Goal: Task Accomplishment & Management: Manage account settings

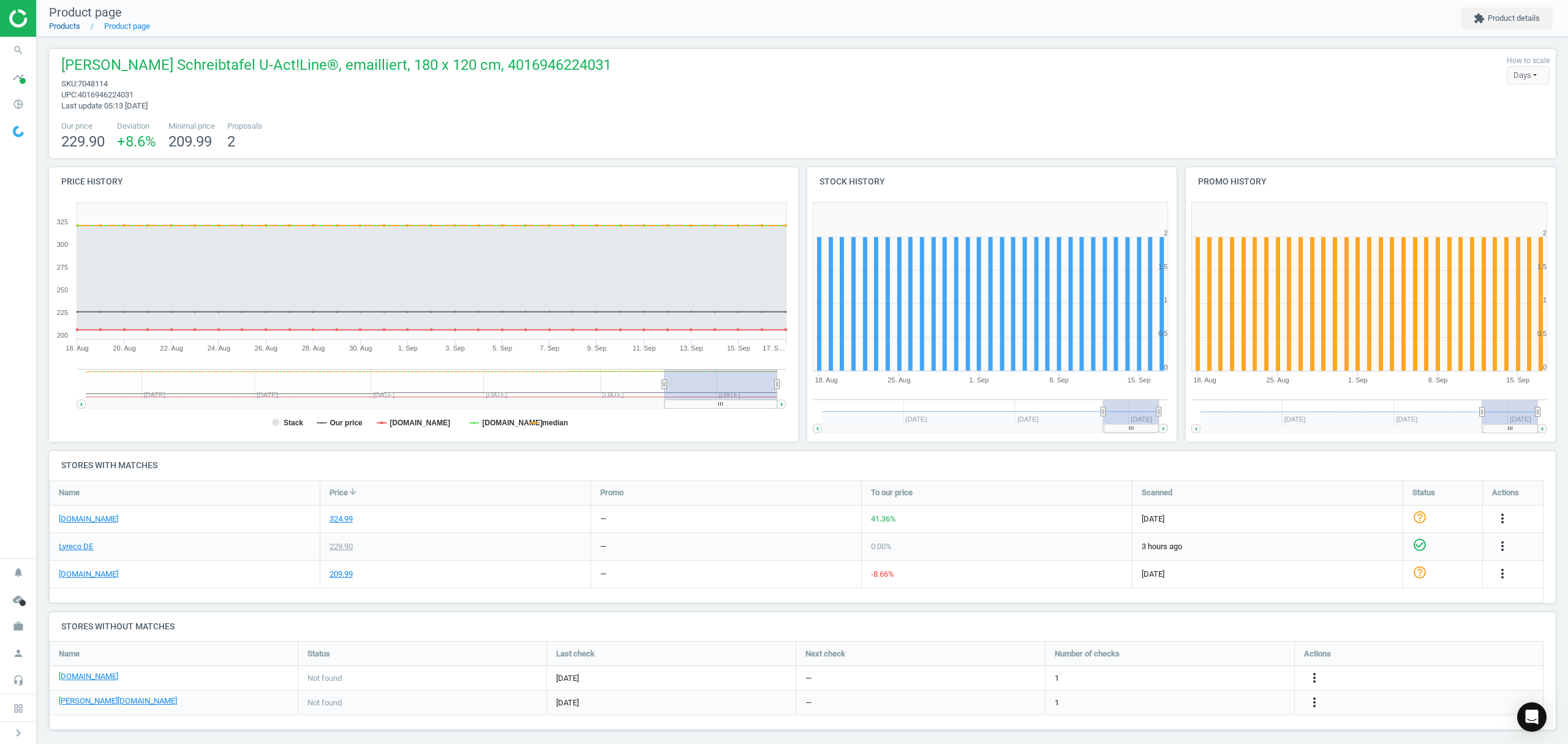
click at [66, 28] on link "Products" at bounding box center [65, 26] width 32 height 9
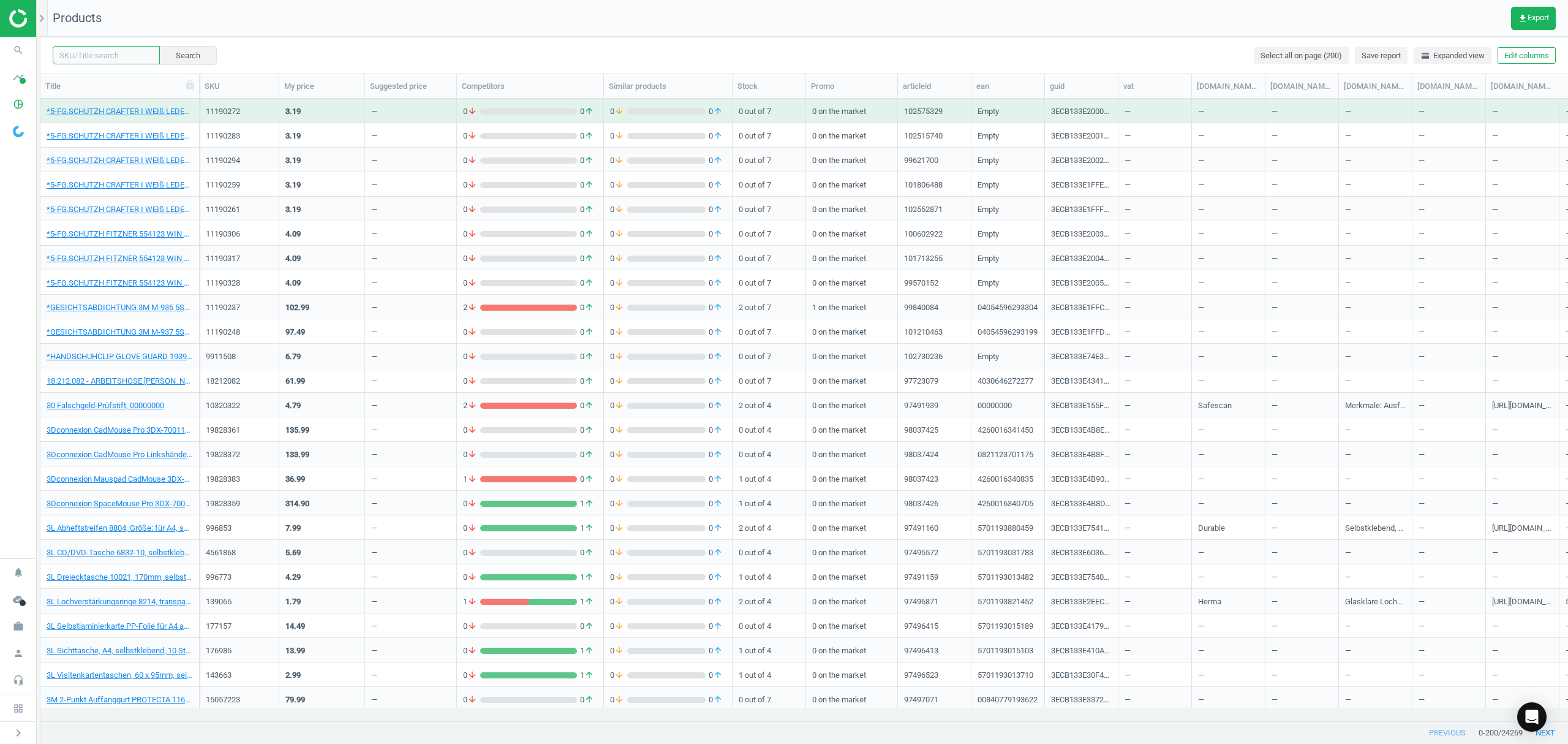
click at [121, 59] on input "text" at bounding box center [107, 55] width 107 height 18
paste input "11163121"
type input "11163121"
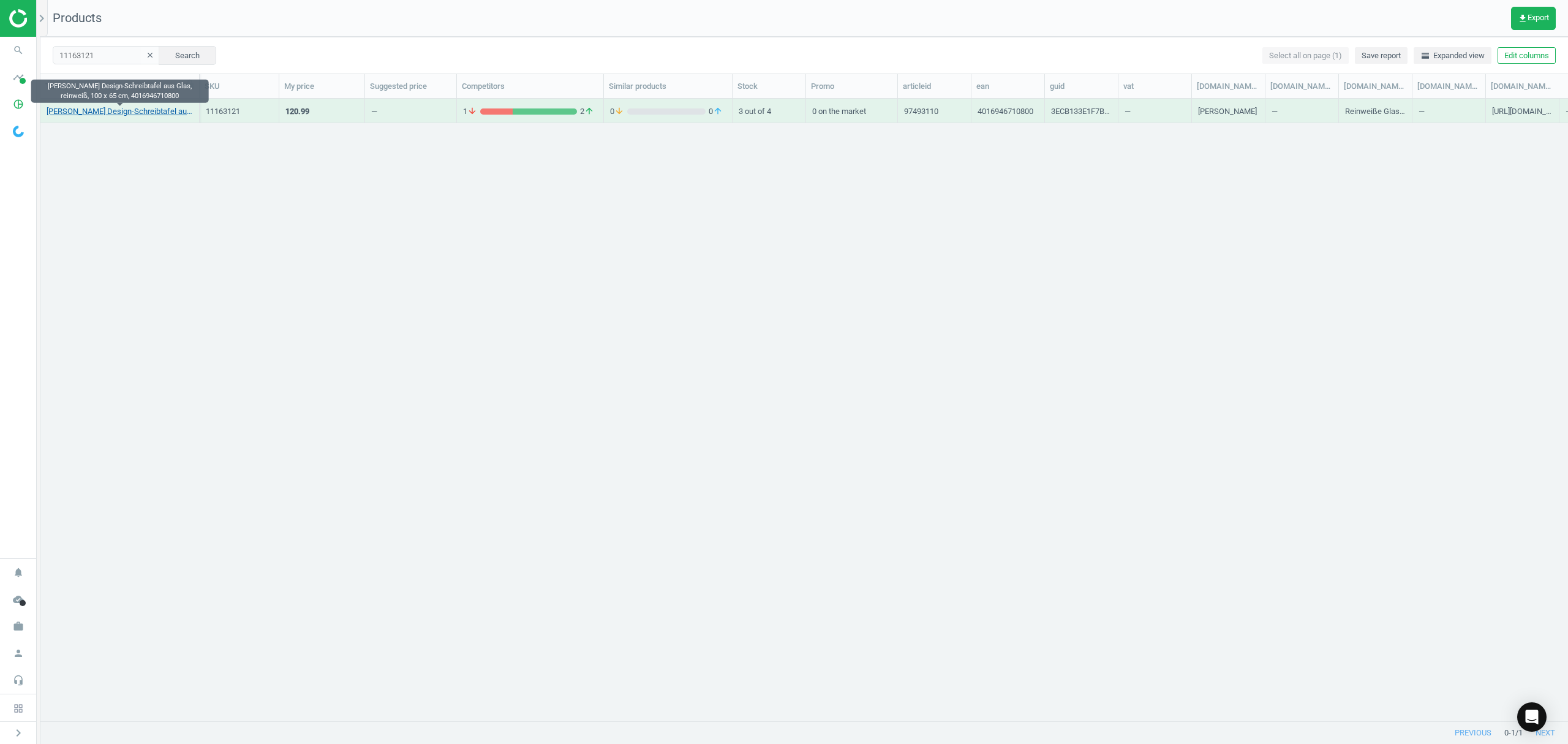
click at [100, 111] on link "[PERSON_NAME] Design-Schreibtafel aus Glas, reinweiß, 100 x 65 cm, 4016946710800" at bounding box center [120, 111] width 146 height 11
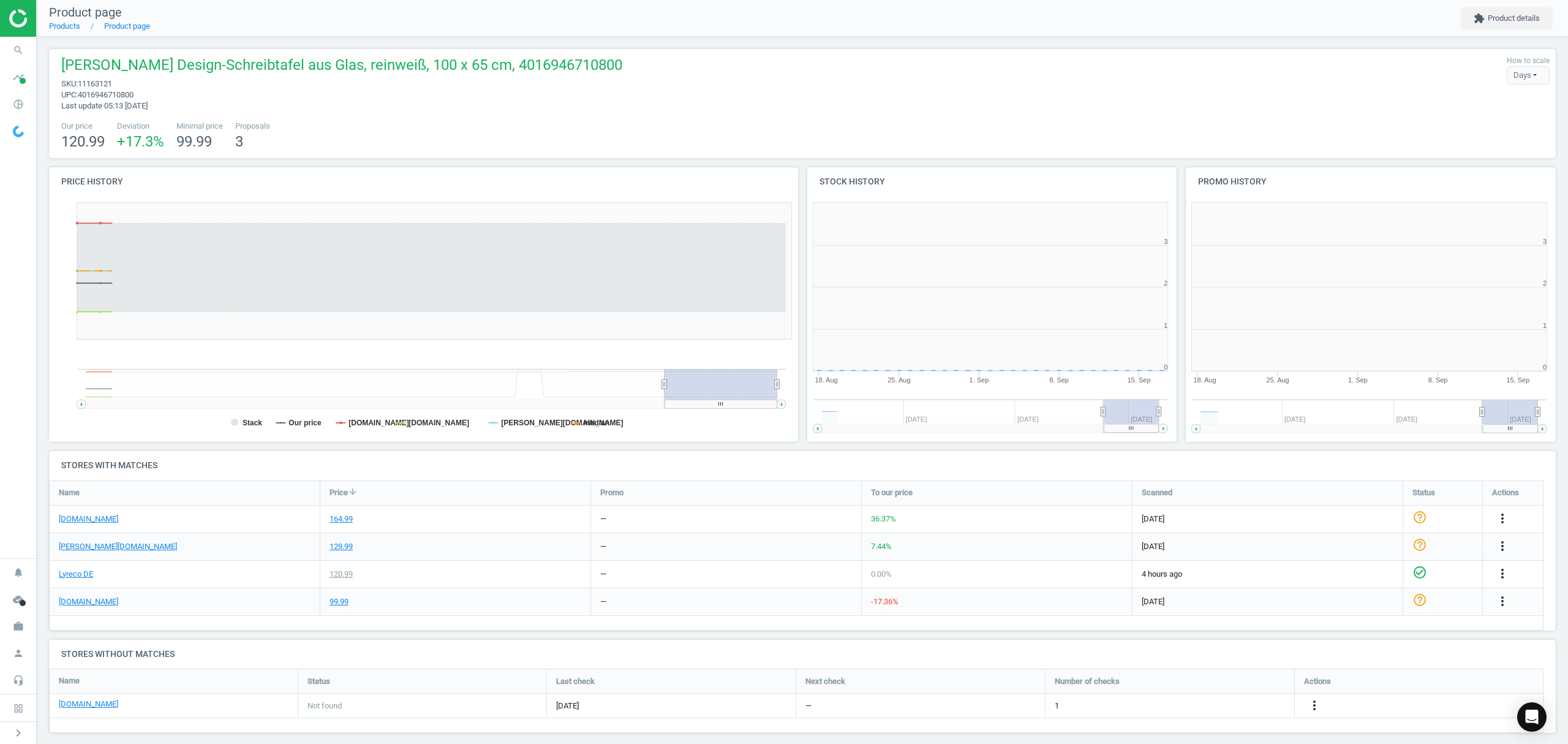
scroll to position [6, 6]
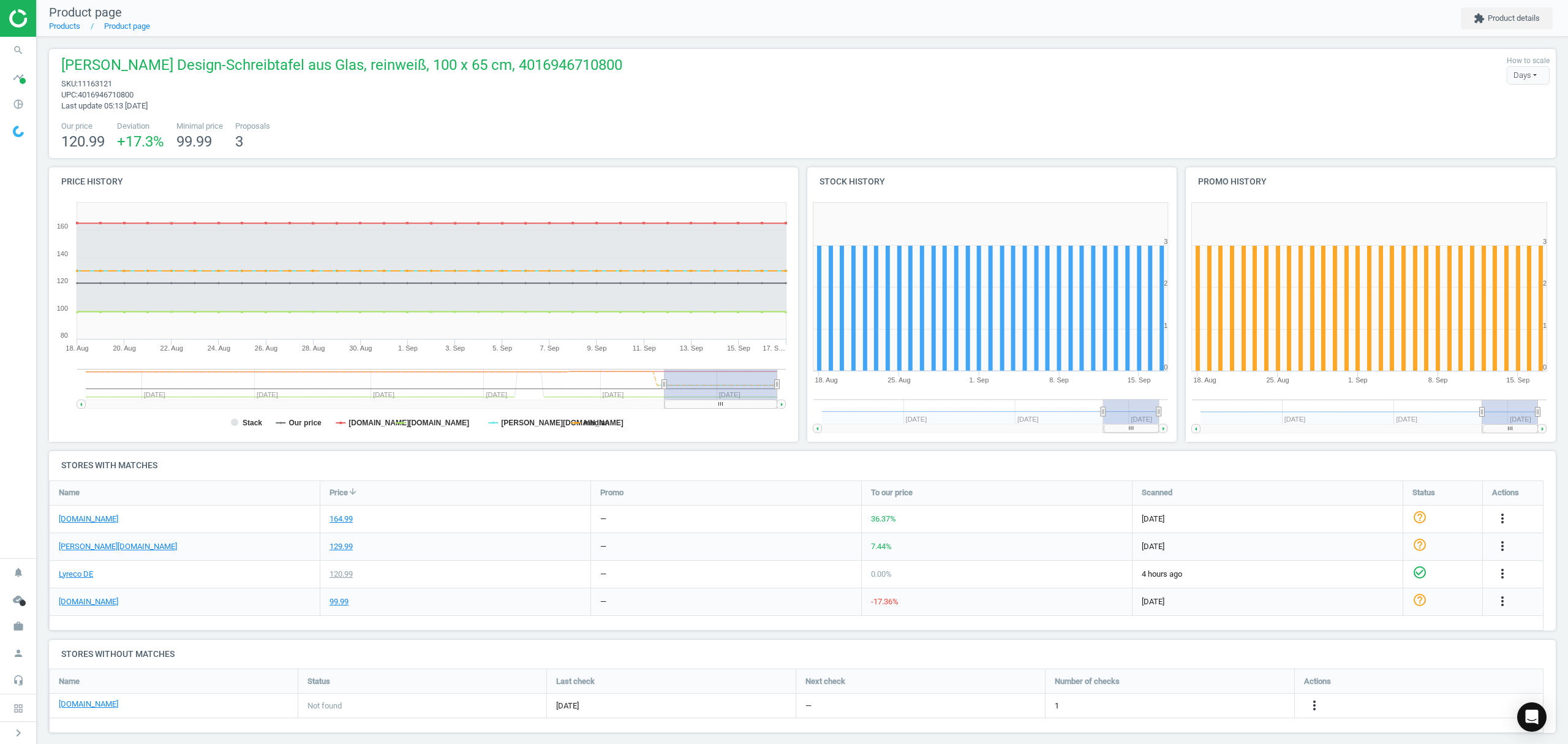
click at [98, 82] on span "11163121" at bounding box center [95, 83] width 34 height 9
click at [1315, 704] on icon "more_vert" at bounding box center [1314, 705] width 15 height 15
click at [1199, 702] on link "Edit URL/product option" at bounding box center [1219, 706] width 168 height 19
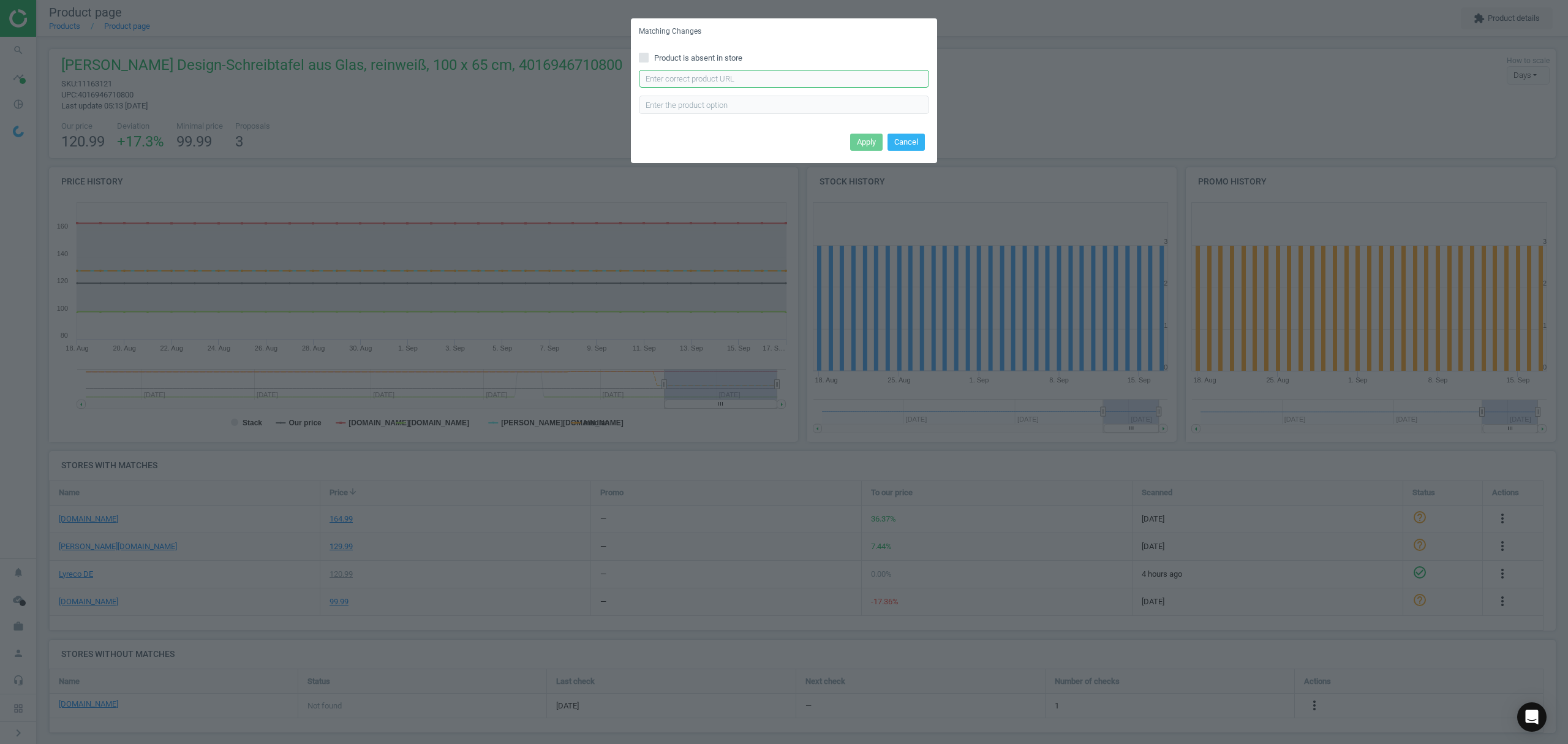
click at [743, 76] on input "text" at bounding box center [784, 79] width 291 height 18
click at [682, 76] on input "text" at bounding box center [784, 79] width 291 height 18
paste input "[URL][DOMAIN_NAME][PERSON_NAME]"
type input "[URL][DOMAIN_NAME][PERSON_NAME]"
click at [866, 139] on button "Apply" at bounding box center [866, 142] width 32 height 17
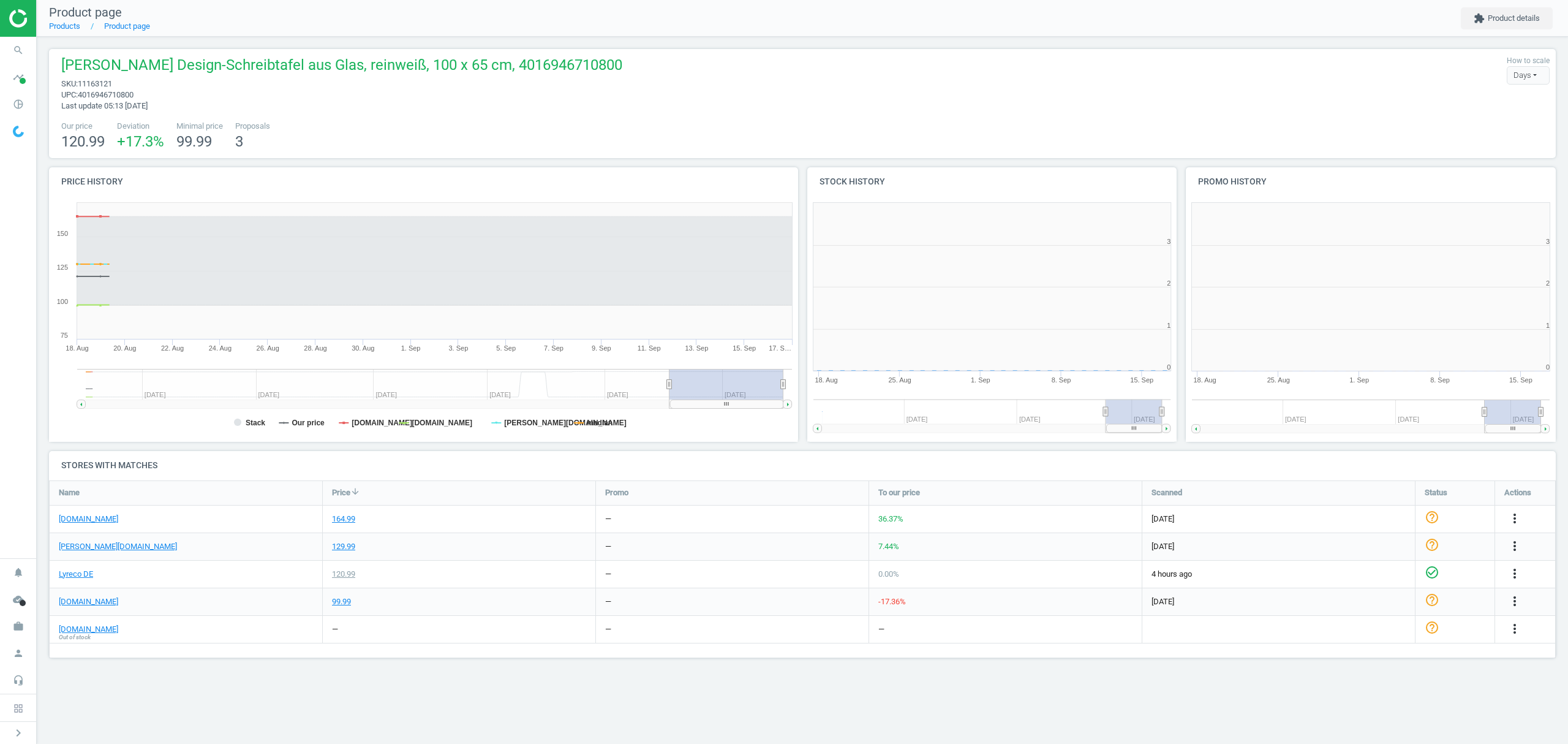
scroll to position [270, 395]
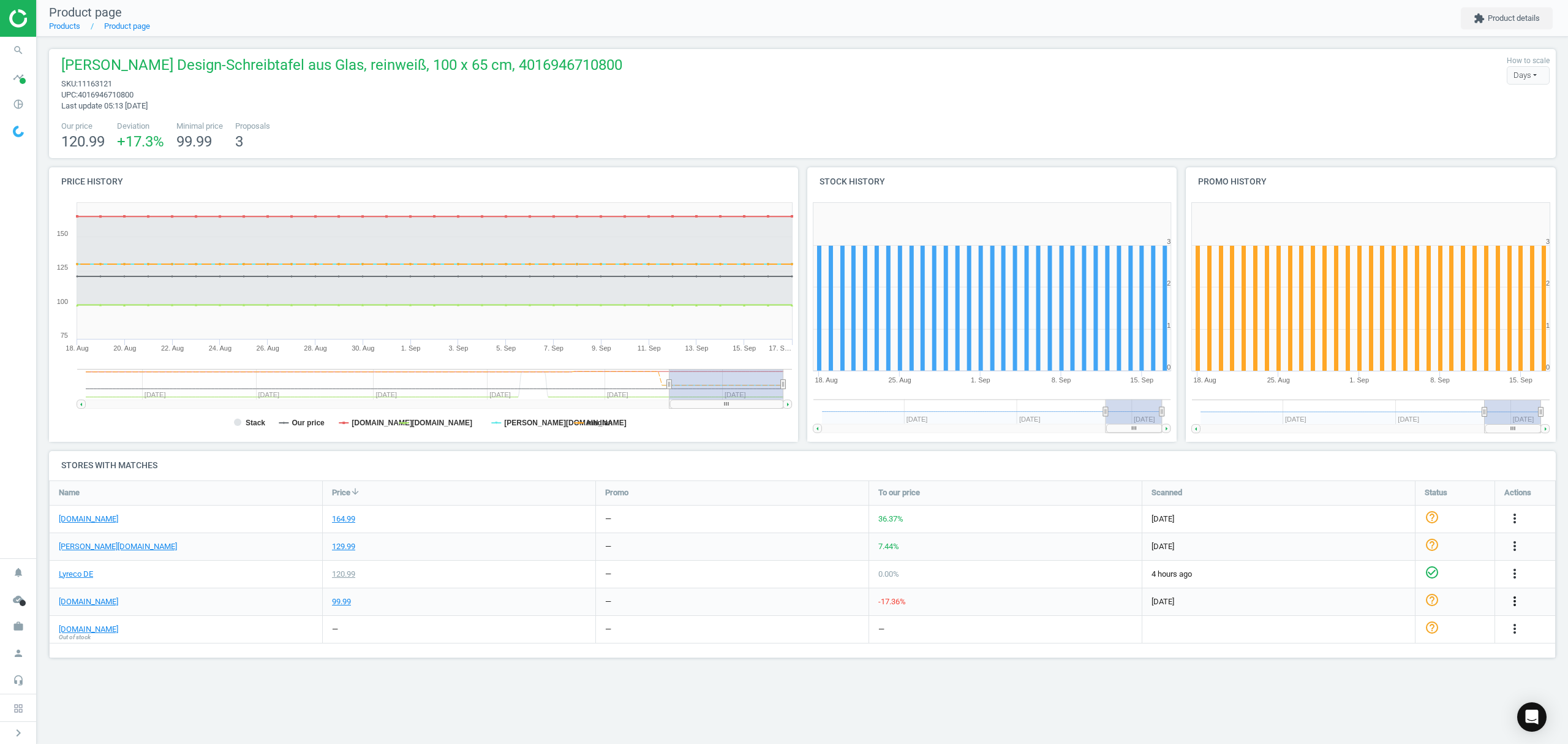
click at [1512, 598] on icon "more_vert" at bounding box center [1514, 600] width 15 height 15
click at [1352, 632] on link "Edit URL/product option" at bounding box center [1419, 630] width 168 height 19
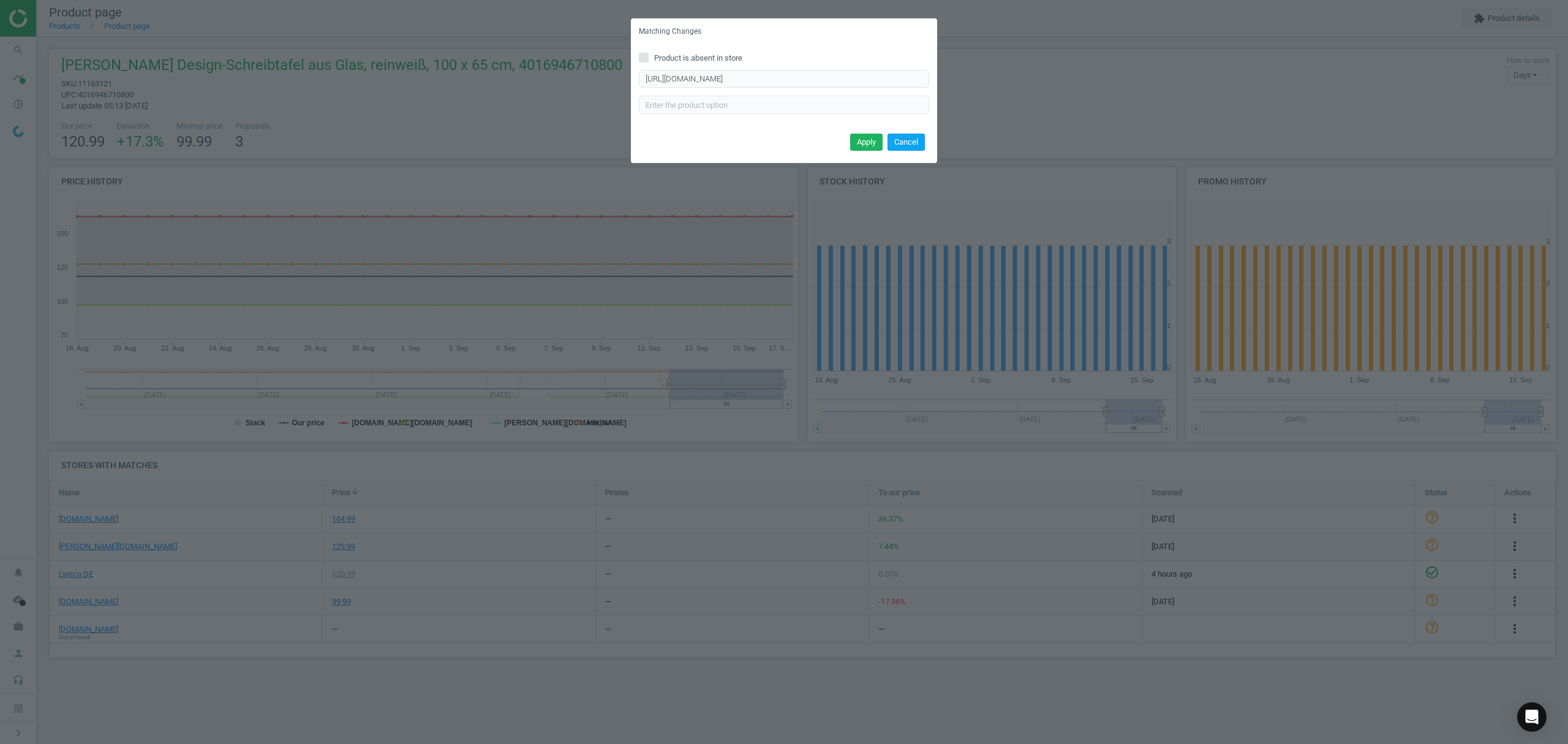
click at [902, 141] on button "Cancel" at bounding box center [906, 142] width 37 height 17
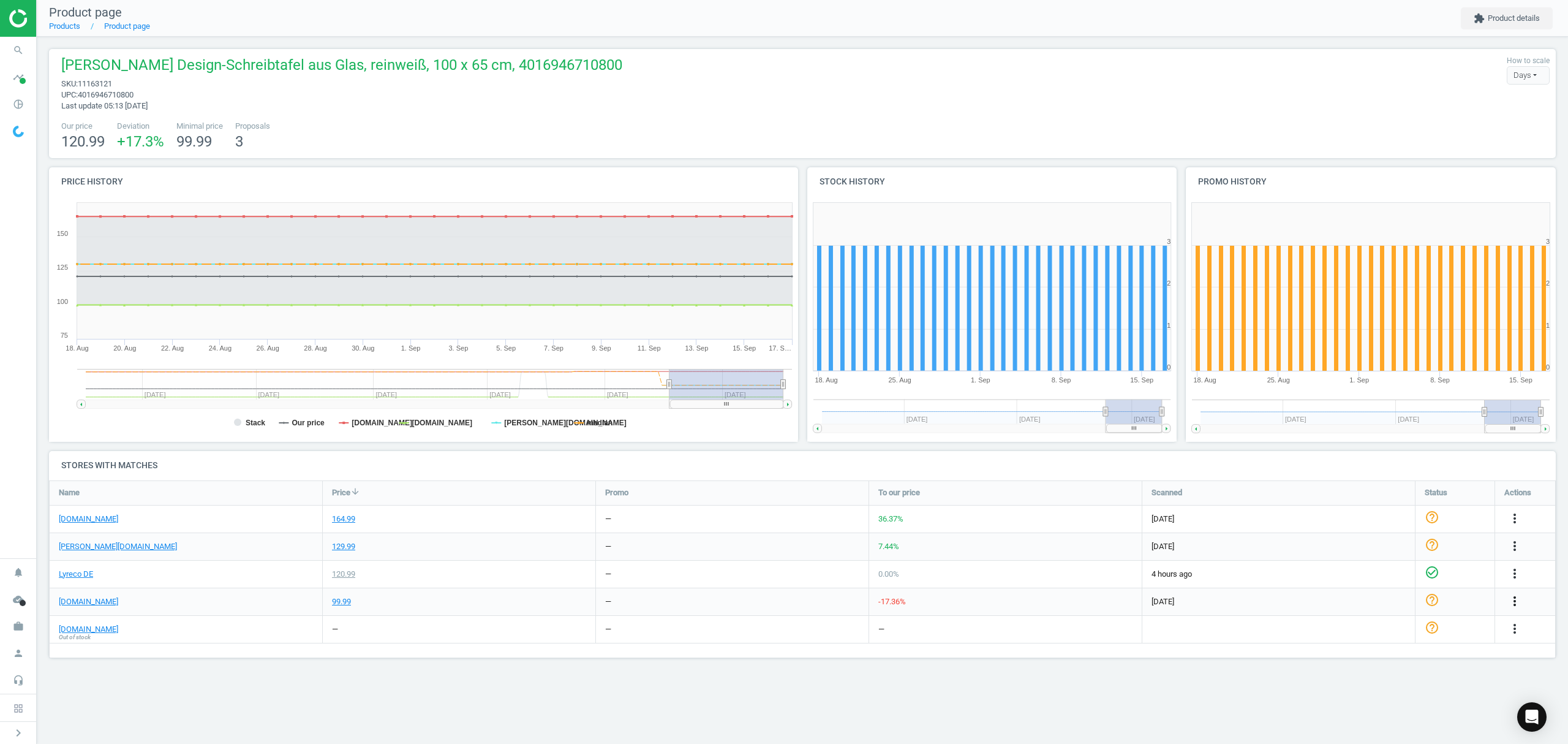
click at [1514, 602] on icon "more_vert" at bounding box center [1514, 600] width 15 height 15
click at [1388, 630] on link "Edit URL/product option" at bounding box center [1419, 630] width 168 height 19
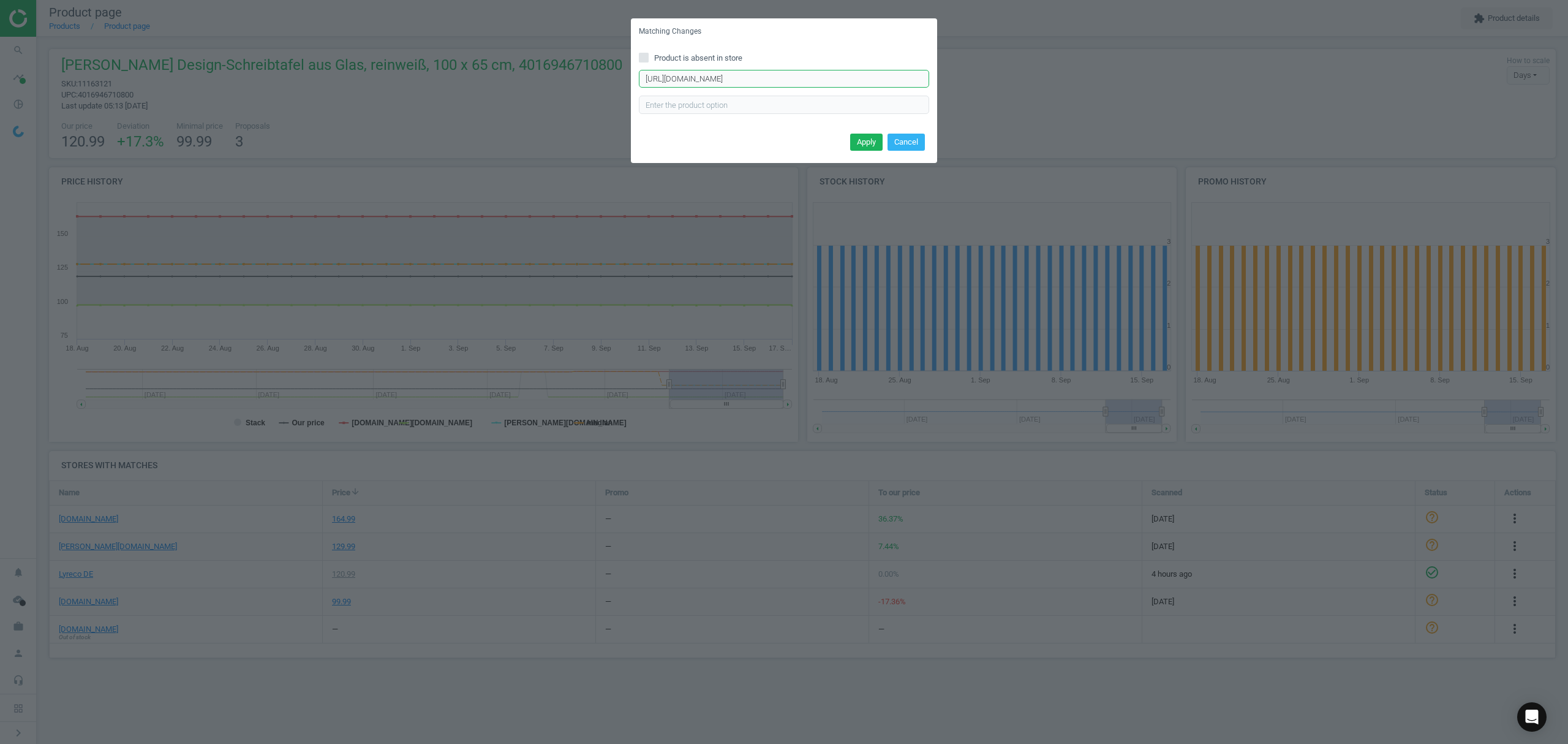
click at [802, 79] on input "https://www.bueromarkt-ag.de/glas-magnettafel_franken_gtl6510009%2Cp-gtl65100w%…" at bounding box center [784, 79] width 291 height 18
click at [798, 77] on input "https://www.bueromarkt-ag.de/glas-magnettafel_franken_gtl6510009%2Cp-gtl65100w%…" at bounding box center [784, 79] width 291 height 18
click at [714, 79] on input "text" at bounding box center [784, 79] width 291 height 18
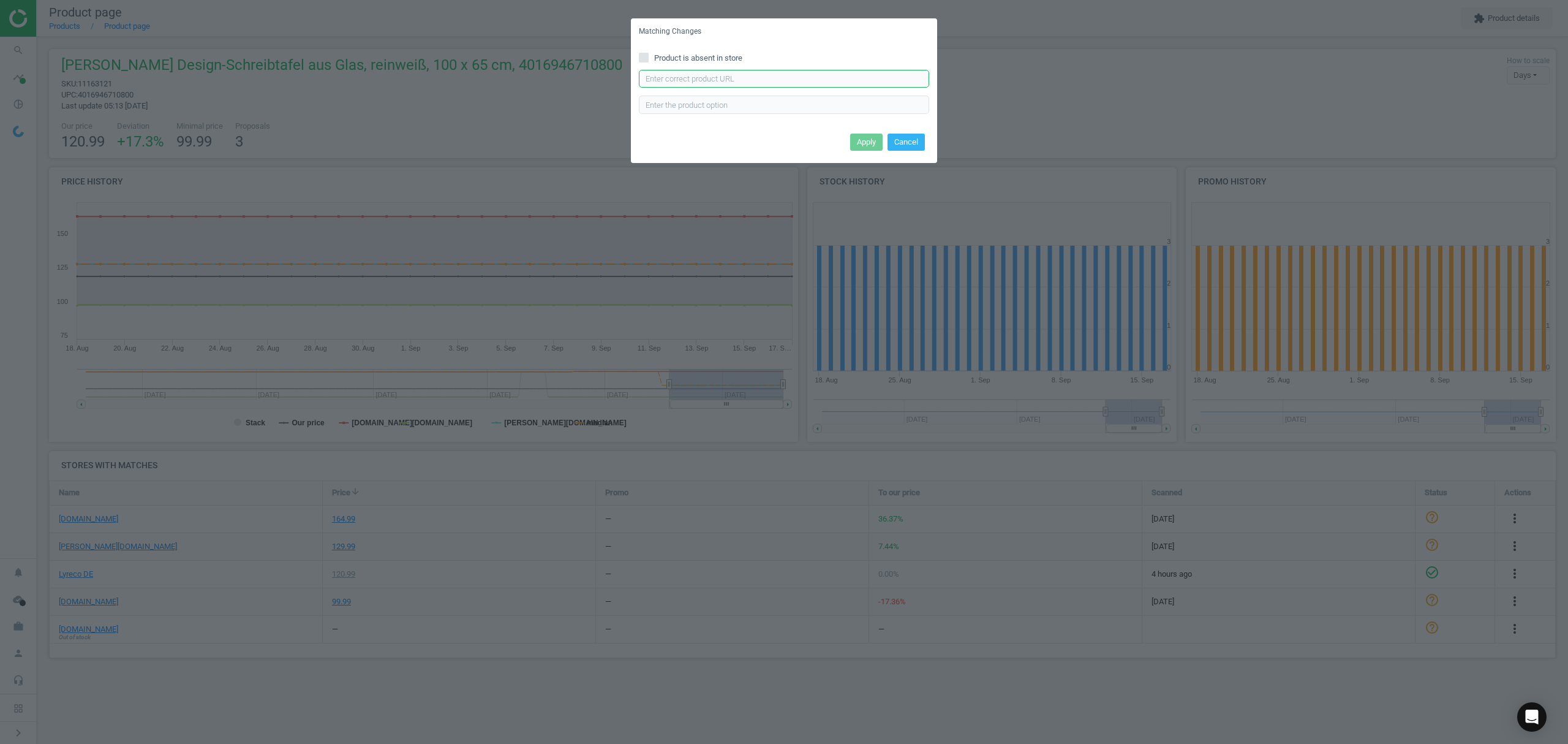
paste input "https://www.bueromarkt-ag.de/glas-magnettafel_franken_gtl6510009%2Cp-gtl65100w%…"
type input "https://www.bueromarkt-ag.de/glas-magnettafel_franken_gtl6510009%2Cp-gtl65100w%…"
click at [909, 136] on button "Cancel" at bounding box center [906, 142] width 37 height 17
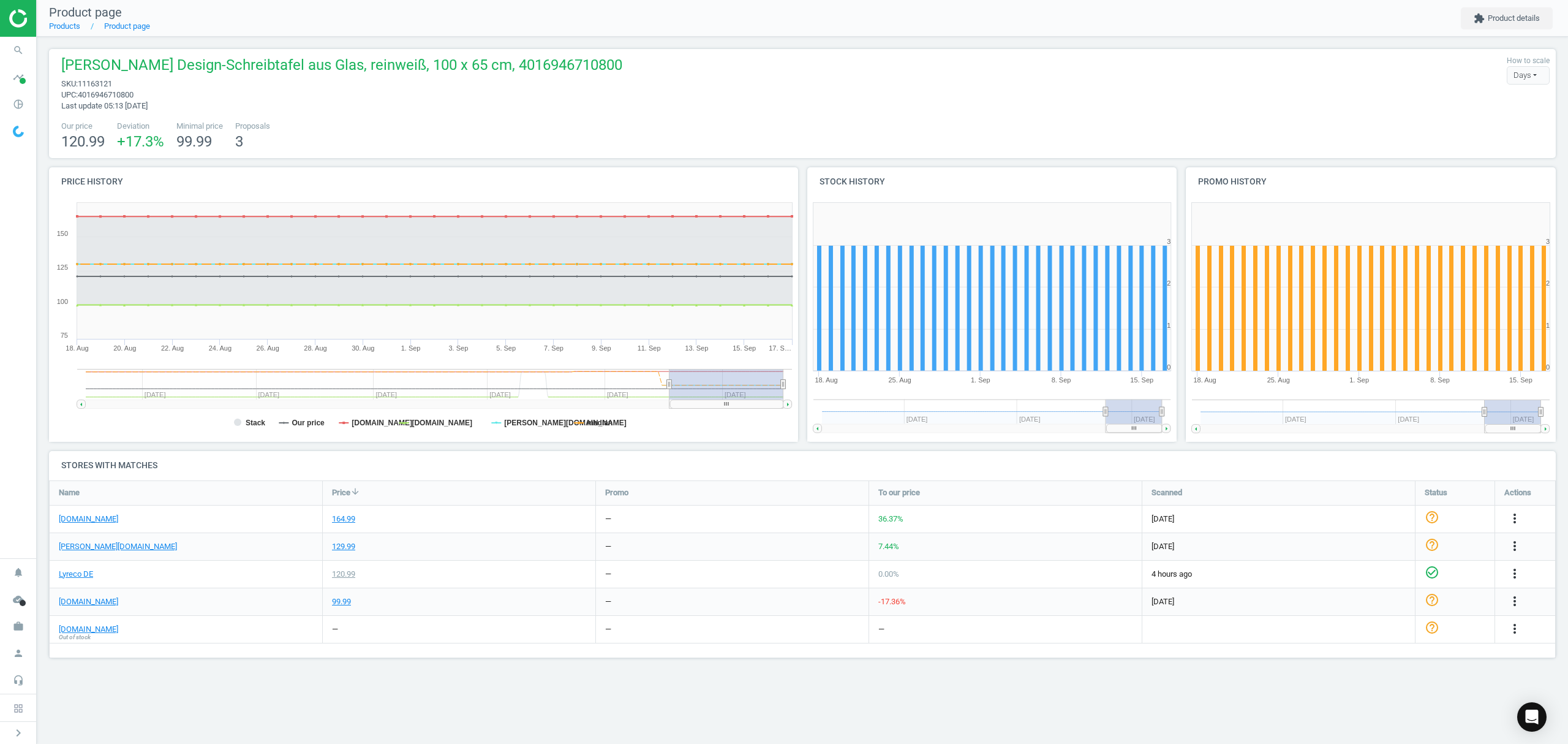
scroll to position [0, 0]
